Goal: Task Accomplishment & Management: Complete application form

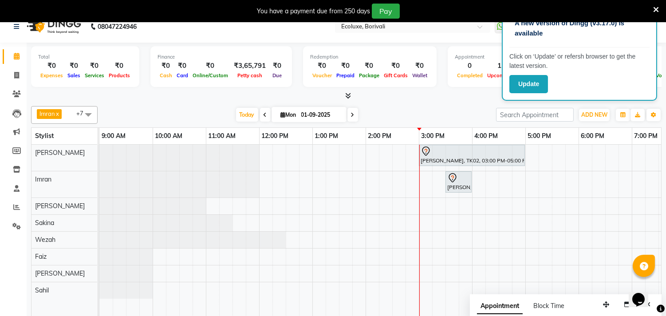
scroll to position [22, 0]
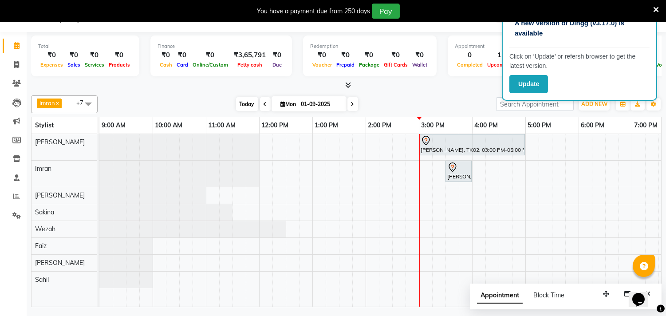
click at [246, 106] on span "Today" at bounding box center [247, 104] width 22 height 14
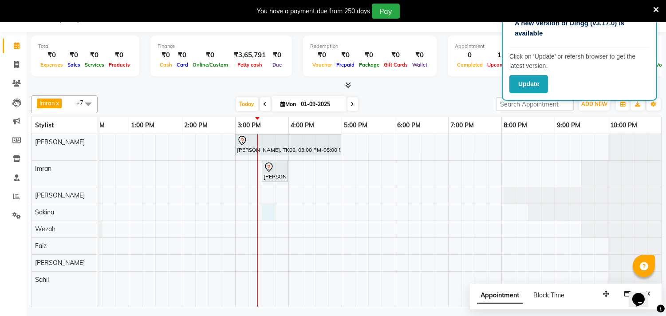
click at [269, 215] on div "sangeeta desai, TK02, 03:00 PM-05:00 PM, Touchup - Root Touch (Up To 2 Inch) In…" at bounding box center [288, 220] width 745 height 173
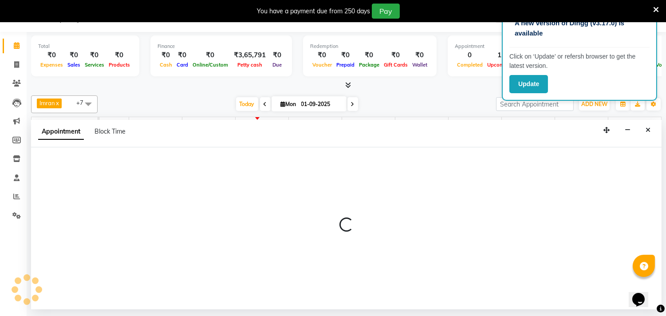
select select "36964"
select select "tentative"
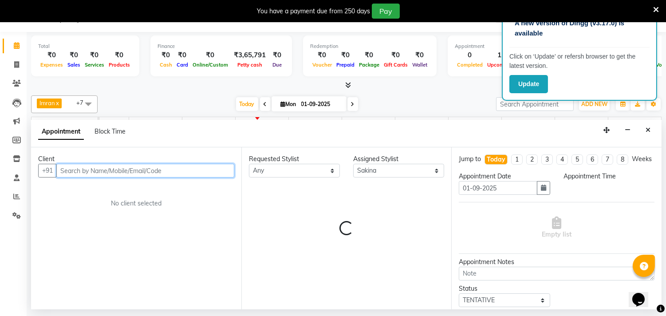
select select "930"
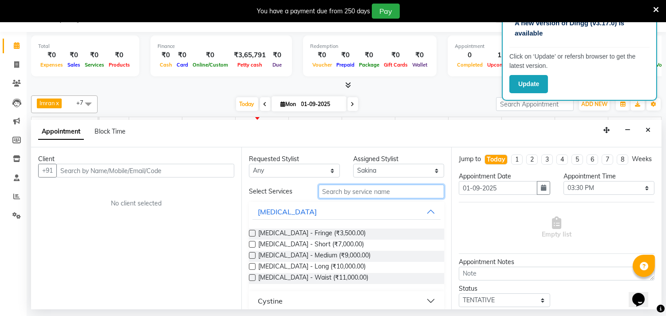
click at [336, 193] on input "text" at bounding box center [382, 192] width 126 height 14
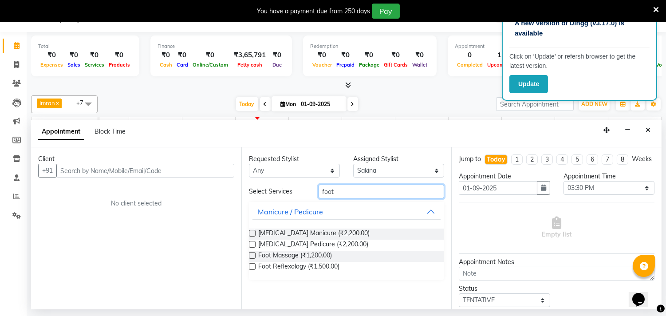
type input "foot"
click at [253, 254] on label at bounding box center [252, 255] width 7 height 7
click at [253, 254] on input "checkbox" at bounding box center [252, 256] width 6 height 6
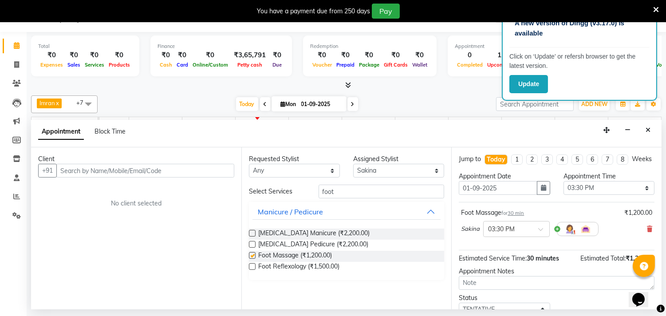
checkbox input "false"
click at [436, 172] on select "Select Alisha Sasankar Daksha Makwana Faiz Gazala Baig Geeta Harshada Pawar Imr…" at bounding box center [398, 171] width 91 height 14
select select "75670"
click at [353, 164] on select "Select Alisha Sasankar Daksha Makwana Faiz Gazala Baig Geeta Harshada Pawar Imr…" at bounding box center [398, 171] width 91 height 14
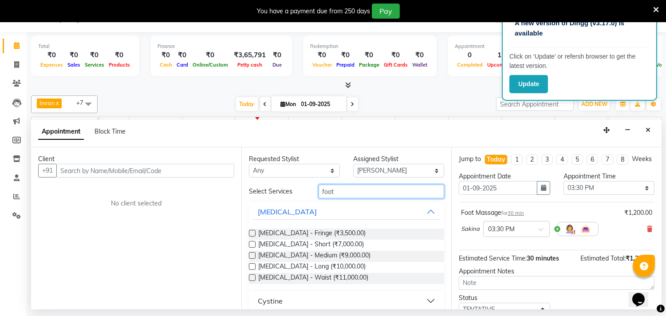
click at [352, 193] on input "foot" at bounding box center [382, 192] width 126 height 14
type input "f"
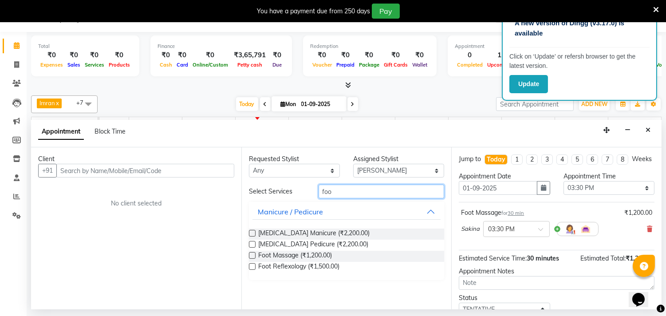
type input "foot"
click at [250, 257] on label at bounding box center [252, 255] width 7 height 7
click at [250, 257] on input "checkbox" at bounding box center [252, 256] width 6 height 6
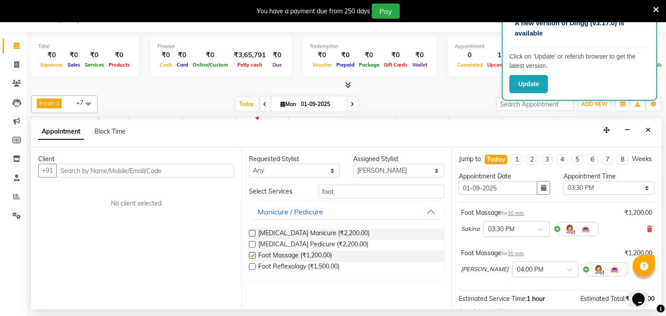
checkbox input "false"
click at [437, 173] on select "Select Alisha Sasankar Daksha Makwana Faiz Gazala Baig Geeta Harshada Pawar Imr…" at bounding box center [398, 171] width 91 height 14
select select "90123"
click at [353, 164] on select "Select Alisha Sasankar Daksha Makwana Faiz Gazala Baig Geeta Harshada Pawar Imr…" at bounding box center [398, 171] width 91 height 14
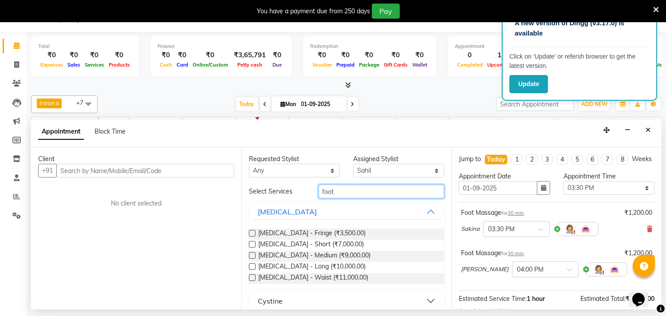
click at [335, 191] on input "foot" at bounding box center [382, 192] width 126 height 14
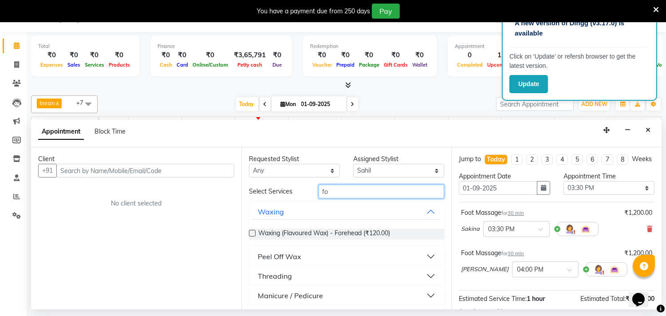
type input "f"
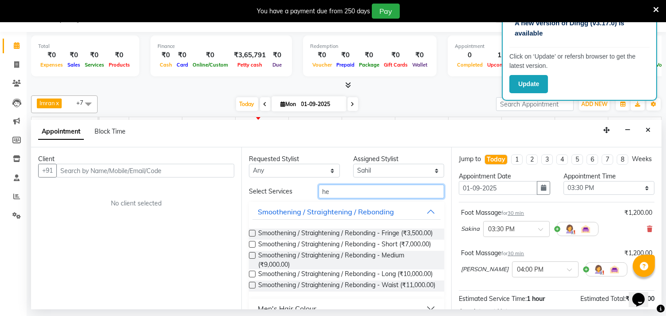
type input "h"
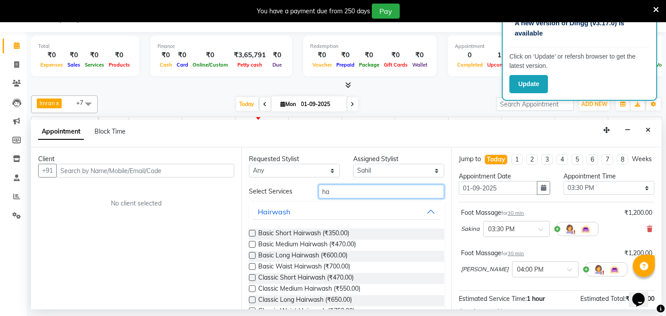
type input "h"
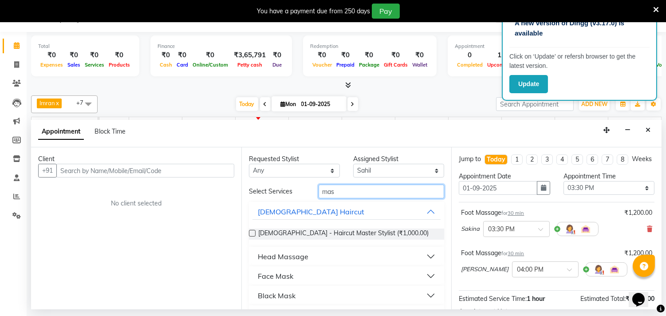
type input "mas"
click at [312, 256] on button "Head Massage" at bounding box center [346, 256] width 189 height 16
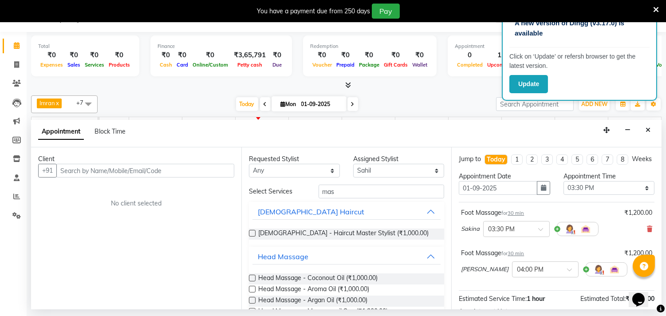
click at [252, 278] on label at bounding box center [252, 278] width 7 height 7
click at [252, 278] on input "checkbox" at bounding box center [252, 279] width 6 height 6
checkbox input "false"
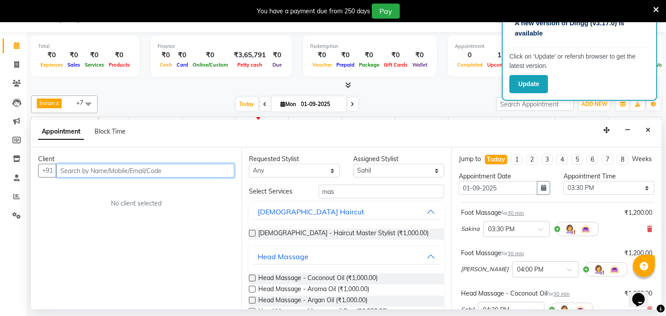
click at [90, 174] on input "text" at bounding box center [145, 171] width 178 height 14
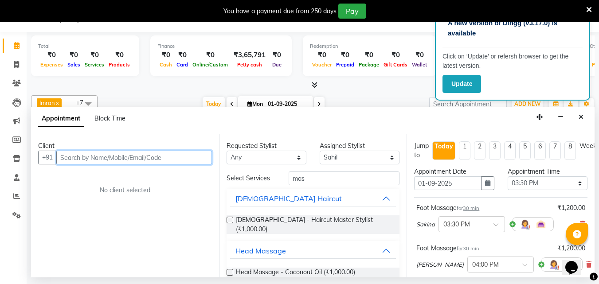
click at [80, 163] on input "text" at bounding box center [134, 158] width 156 height 14
click at [72, 162] on input "text" at bounding box center [134, 158] width 156 height 14
click at [77, 160] on input "text" at bounding box center [134, 158] width 156 height 14
click at [76, 159] on input "text" at bounding box center [134, 158] width 156 height 14
click at [75, 158] on input "text" at bounding box center [134, 158] width 156 height 14
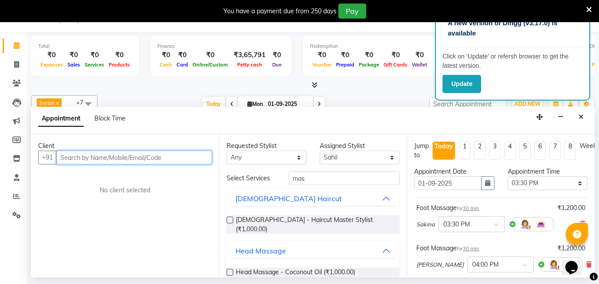
click at [70, 157] on input "text" at bounding box center [134, 158] width 156 height 14
click at [79, 159] on input "text" at bounding box center [134, 158] width 156 height 14
click at [76, 158] on input "text" at bounding box center [134, 158] width 156 height 14
click at [76, 159] on input "text" at bounding box center [134, 158] width 156 height 14
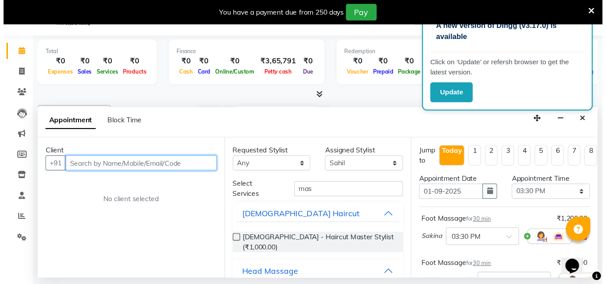
scroll to position [22, 0]
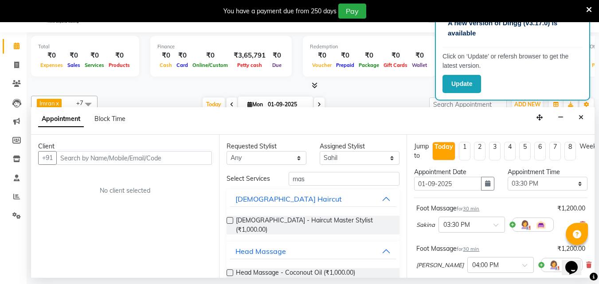
click at [71, 194] on div "No client selected" at bounding box center [124, 190] width 131 height 9
click at [80, 196] on div "Client +91 No client selected" at bounding box center [125, 206] width 188 height 143
click at [107, 150] on div "Client" at bounding box center [125, 146] width 174 height 9
click at [105, 159] on input "text" at bounding box center [134, 158] width 156 height 14
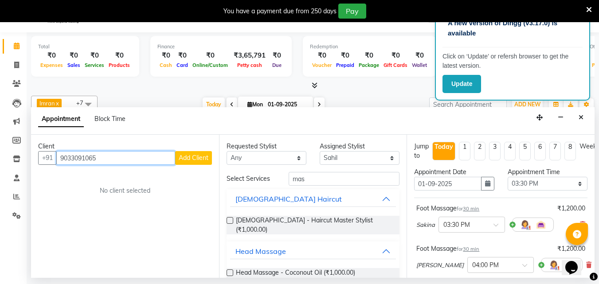
type input "9033091065"
click at [193, 156] on span "Add Client" at bounding box center [194, 158] width 30 height 8
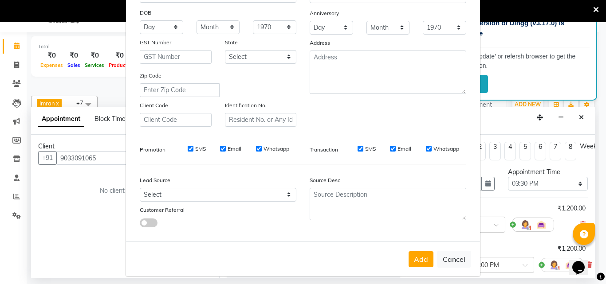
scroll to position [125, 0]
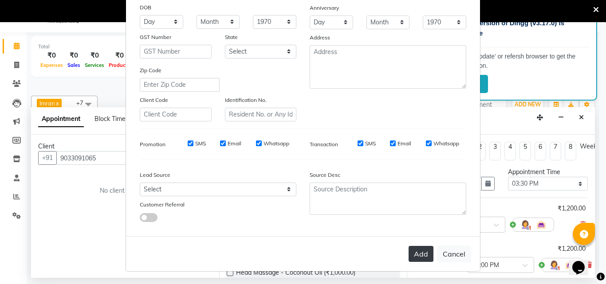
type input "[PERSON_NAME]"
click at [410, 251] on button "Add" at bounding box center [421, 254] width 25 height 16
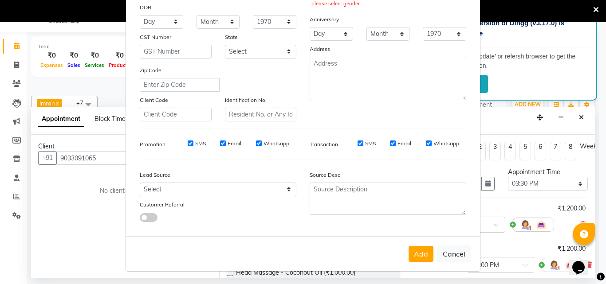
click at [331, 23] on label "Anniversary" at bounding box center [324, 20] width 29 height 8
click at [326, 32] on select "Day 01 02 03 04 05 06 07 08 09 10 11 12 13 14 15 16 17 18 19 20 21 22 23 24 25 …" at bounding box center [331, 34] width 43 height 14
drag, startPoint x: 327, startPoint y: 33, endPoint x: 334, endPoint y: 35, distance: 6.6
click at [329, 33] on select "Day 01 02 03 04 05 06 07 08 09 10 11 12 13 14 15 16 17 18 19 20 21 22 23 24 25 …" at bounding box center [331, 34] width 43 height 14
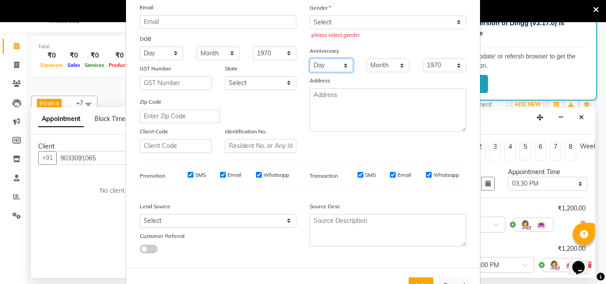
scroll to position [81, 0]
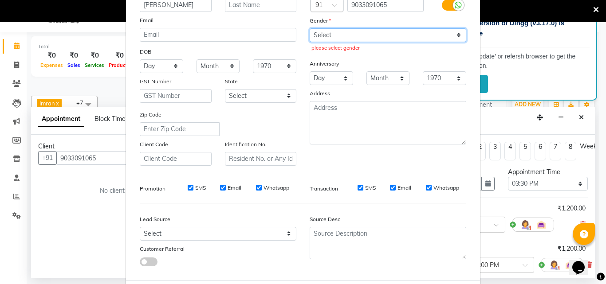
click at [317, 37] on select "Select Male Female Other Prefer Not To Say" at bounding box center [388, 35] width 157 height 14
select select "male"
click at [310, 28] on select "Select Male Female Other Prefer Not To Say" at bounding box center [388, 35] width 157 height 14
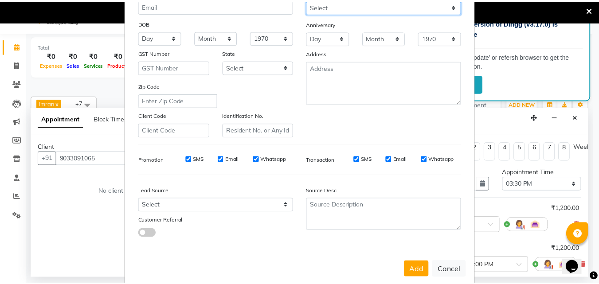
scroll to position [125, 0]
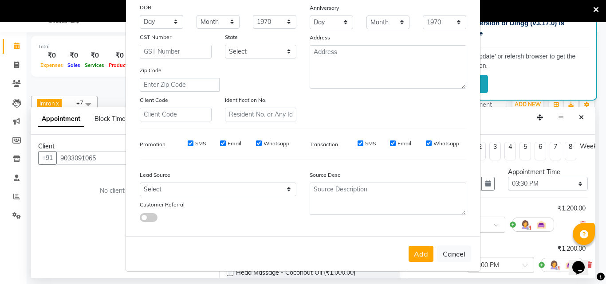
click at [423, 263] on div "Add Cancel" at bounding box center [303, 254] width 354 height 35
click at [418, 245] on div "Add Cancel" at bounding box center [303, 254] width 354 height 35
click at [418, 248] on button "Add" at bounding box center [421, 254] width 25 height 16
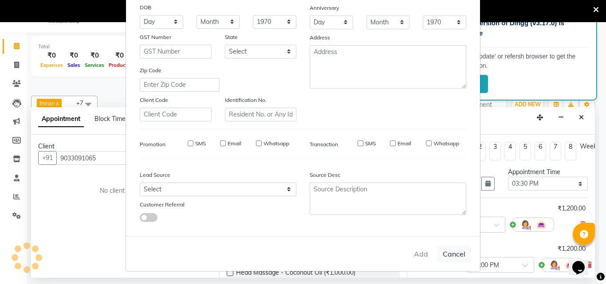
select select
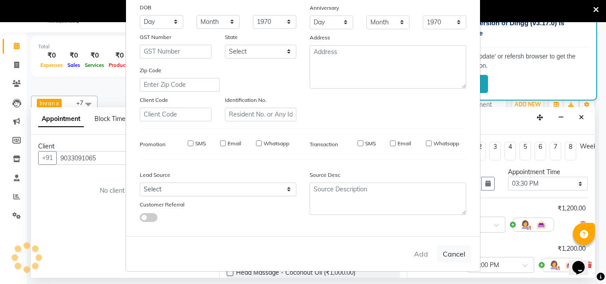
select select
checkbox input "false"
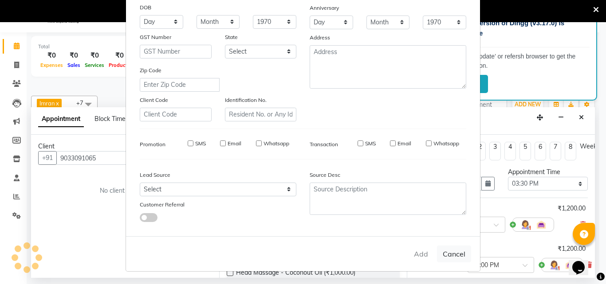
checkbox input "false"
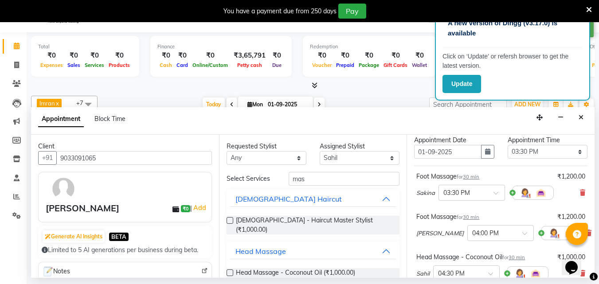
scroll to position [44, 0]
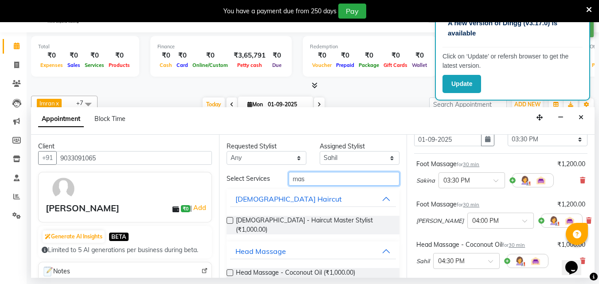
click at [312, 179] on input "mas" at bounding box center [344, 179] width 111 height 14
click at [311, 177] on input "mas" at bounding box center [344, 179] width 111 height 14
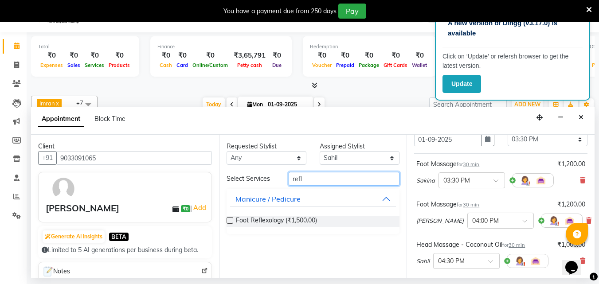
type input "refl"
click at [234, 223] on div "Foot Reflexology (₹1,500.00)" at bounding box center [313, 221] width 173 height 11
click at [232, 221] on label at bounding box center [230, 220] width 7 height 7
click at [232, 221] on input "checkbox" at bounding box center [230, 222] width 6 height 6
click at [229, 222] on label at bounding box center [230, 220] width 7 height 7
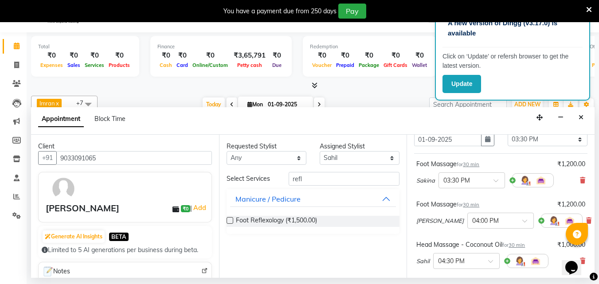
click at [229, 222] on input "checkbox" at bounding box center [230, 222] width 6 height 6
checkbox input "false"
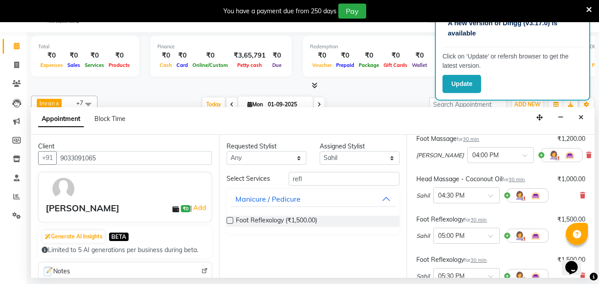
scroll to position [133, 0]
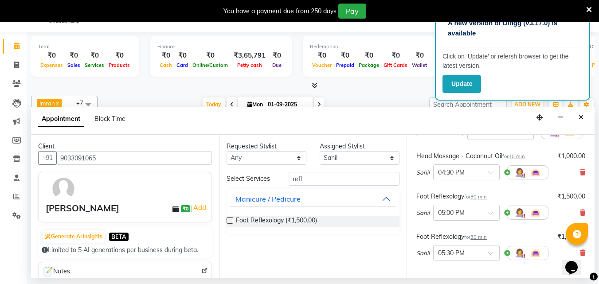
click at [579, 214] on div "Foot Reflexology for 30 min ₹1,500.00 Sahil × 05:00 PM" at bounding box center [500, 208] width 173 height 37
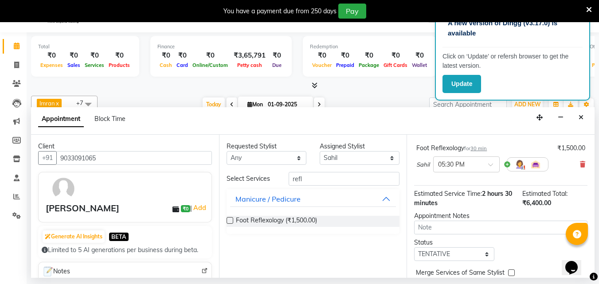
scroll to position [177, 0]
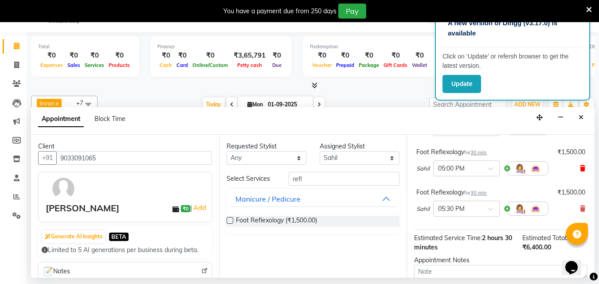
click at [580, 172] on icon at bounding box center [582, 169] width 5 height 6
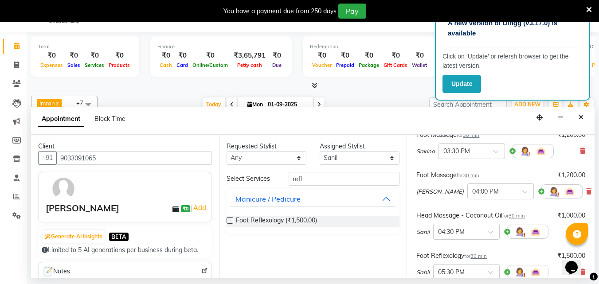
scroll to position [89, 0]
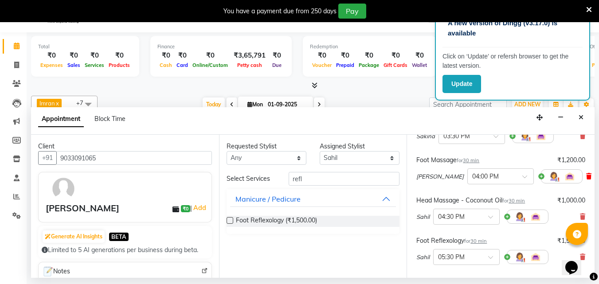
click at [587, 179] on icon at bounding box center [589, 176] width 5 height 6
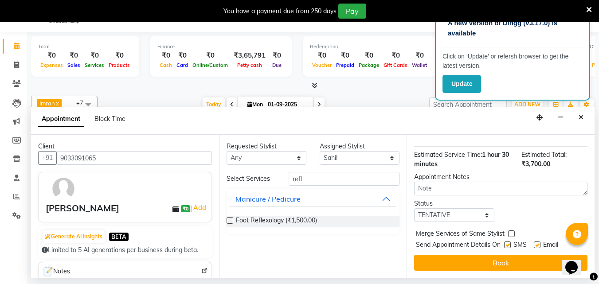
scroll to position [22, 0]
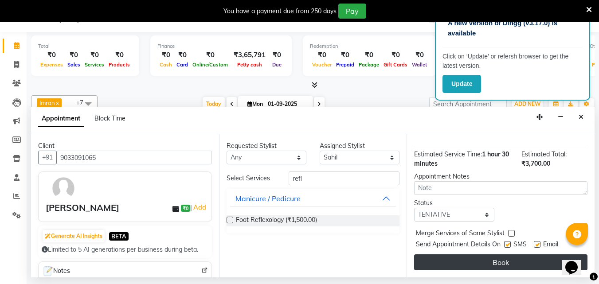
click at [481, 255] on button "Book" at bounding box center [500, 263] width 173 height 16
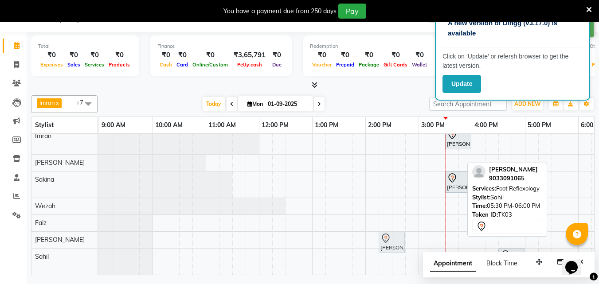
drag, startPoint x: 559, startPoint y: 247, endPoint x: 382, endPoint y: 229, distance: 178.5
click at [382, 229] on tbody "sangeeta desai, TK02, 03:00 PM-05:00 PM, Touchup - Root Touch (Up To 2 Inch) In…" at bounding box center [471, 188] width 745 height 173
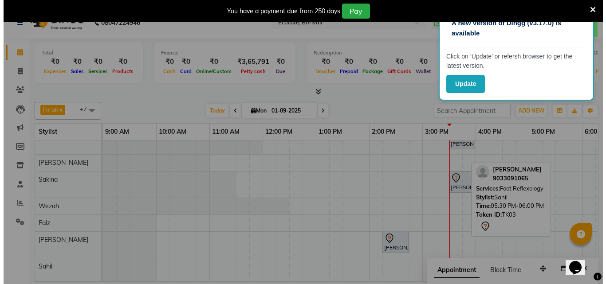
scroll to position [16, 0]
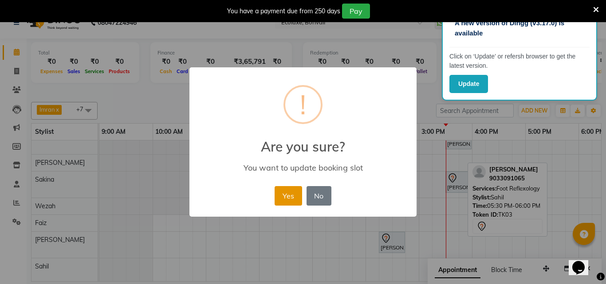
click at [292, 197] on button "Yes" at bounding box center [288, 196] width 27 height 20
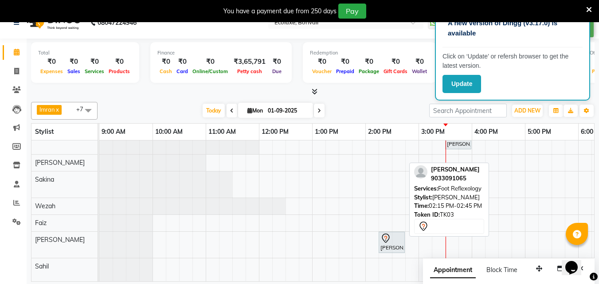
click at [388, 233] on link "[PERSON_NAME], TK03, 02:15 PM-02:45 PM, Foot Reflexology" at bounding box center [392, 242] width 26 height 21
click at [388, 243] on icon at bounding box center [386, 238] width 11 height 11
select select "7"
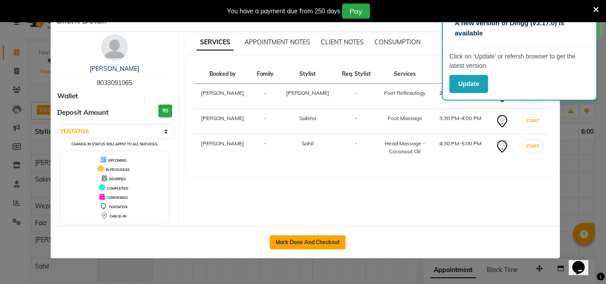
click at [285, 240] on button "Mark Done And Checkout" at bounding box center [308, 243] width 76 height 14
select select "service"
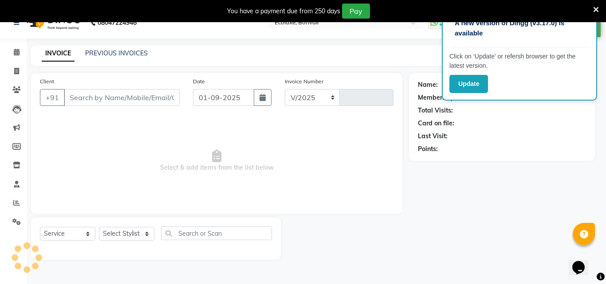
select select "5386"
type input "1891"
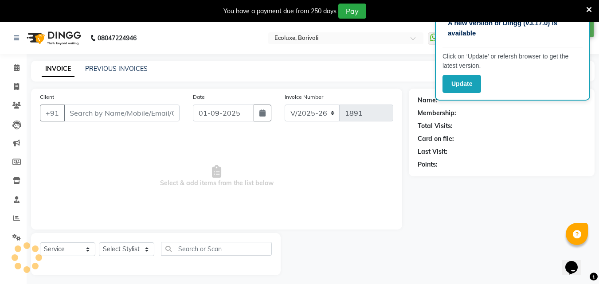
type input "9033091065"
select select "90123"
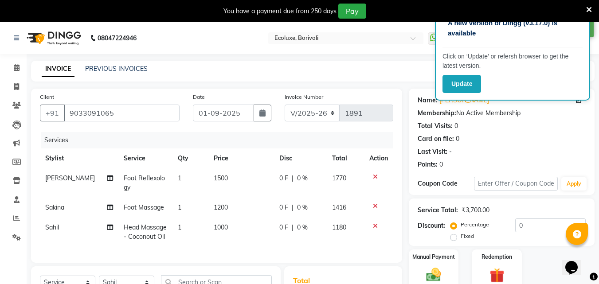
click at [590, 10] on icon at bounding box center [590, 10] width 6 height 8
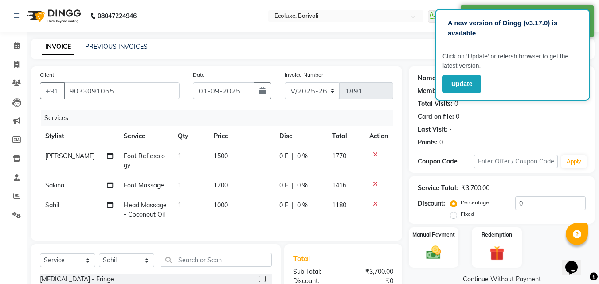
click at [337, 55] on div "INVOICE PREVIOUS INVOICES Create New Save" at bounding box center [313, 49] width 564 height 21
click at [362, 27] on nav "08047224946 Select Location × Ecoluxe, Borivali WhatsApp Status ✕ Status: Conne…" at bounding box center [299, 16] width 599 height 32
drag, startPoint x: 540, startPoint y: 109, endPoint x: 528, endPoint y: 98, distance: 16.0
click at [541, 109] on div "Name: Harshul Membership: No Active Membership Total Visits: 0 Card on file: 0 …" at bounding box center [502, 108] width 168 height 77
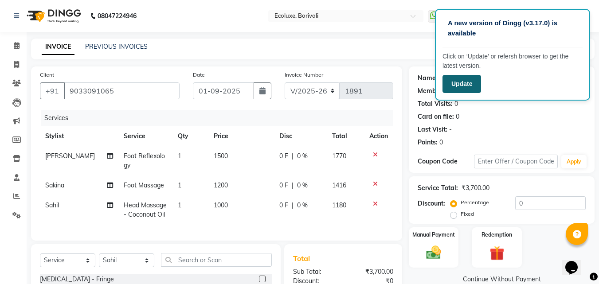
click at [475, 82] on button "Update" at bounding box center [462, 84] width 39 height 18
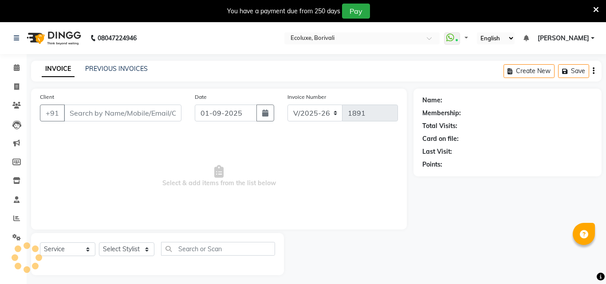
select select "5386"
select select "service"
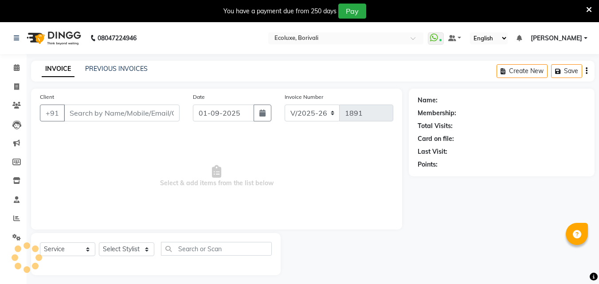
type input "9033091065"
select select "90123"
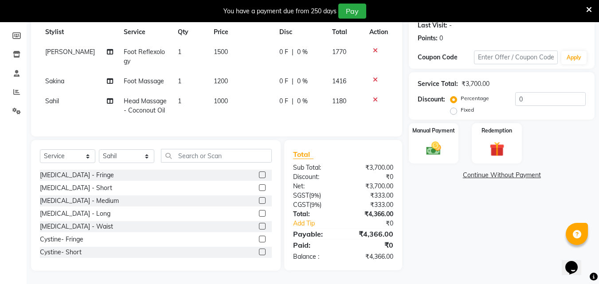
scroll to position [133, 0]
drag, startPoint x: 537, startPoint y: 91, endPoint x: 506, endPoint y: 96, distance: 31.5
click at [506, 96] on div "Percentage Fixed 0" at bounding box center [520, 104] width 134 height 24
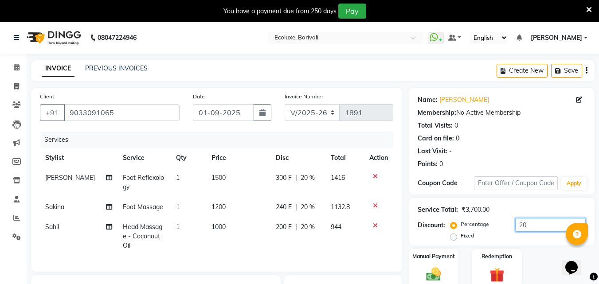
scroll to position [0, 0]
type input "20"
click at [587, 71] on icon "button" at bounding box center [587, 71] width 2 height 0
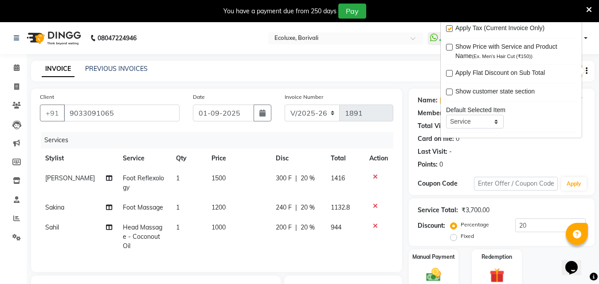
click at [448, 29] on label at bounding box center [449, 28] width 7 height 7
click at [448, 29] on input "checkbox" at bounding box center [449, 29] width 6 height 6
checkbox input "false"
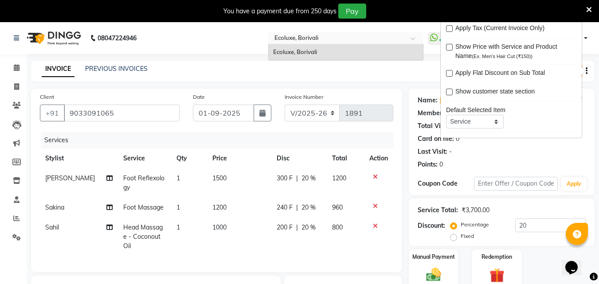
click at [337, 40] on input "text" at bounding box center [337, 39] width 129 height 9
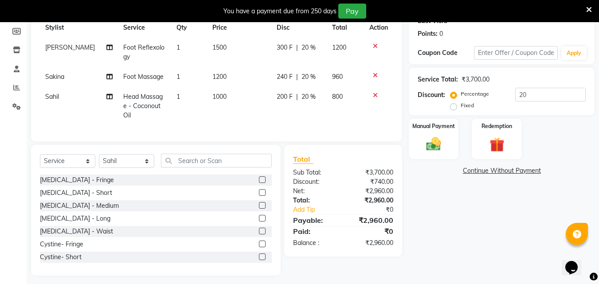
scroll to position [133, 0]
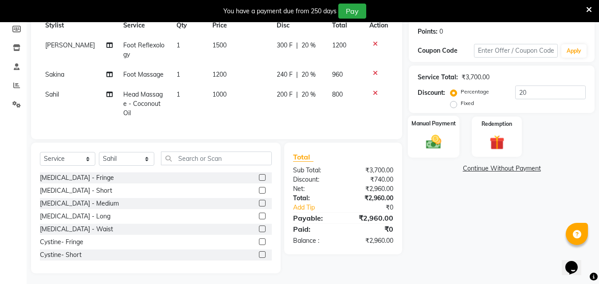
click at [436, 138] on img at bounding box center [434, 142] width 25 height 18
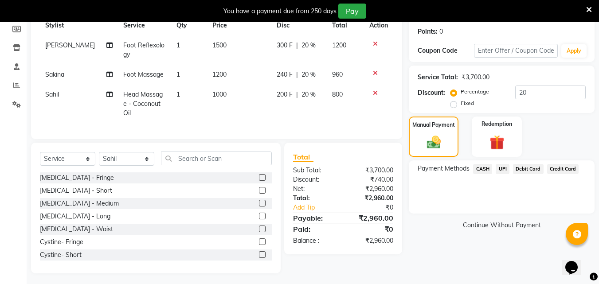
click at [503, 170] on span "UPI" at bounding box center [503, 169] width 14 height 10
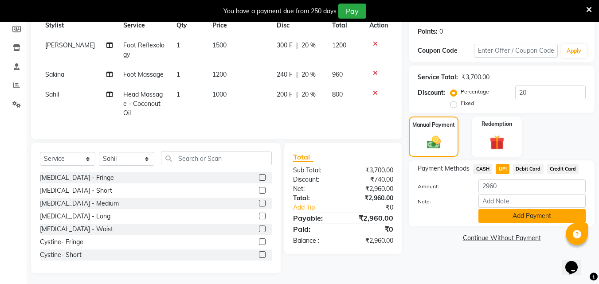
click at [513, 214] on button "Add Payment" at bounding box center [532, 216] width 107 height 14
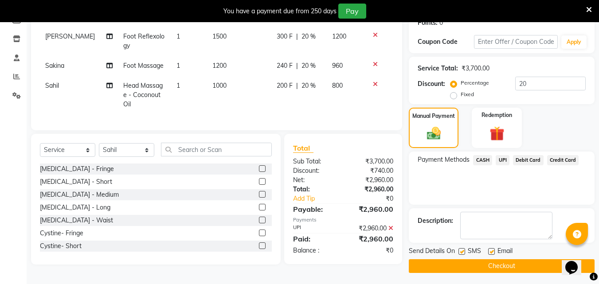
scroll to position [144, 0]
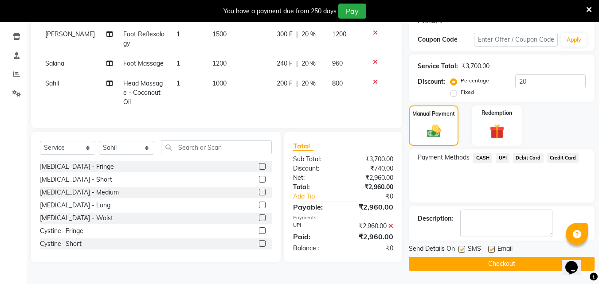
click at [489, 264] on button "Checkout" at bounding box center [502, 264] width 186 height 14
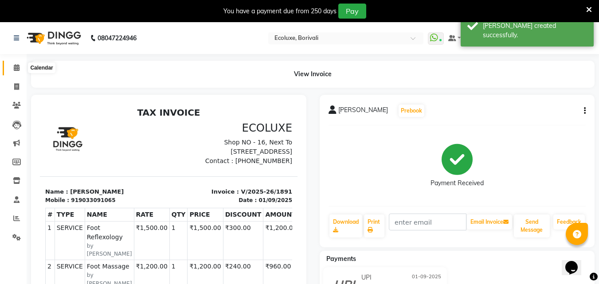
click at [14, 70] on icon at bounding box center [17, 67] width 6 height 7
